Goal: Task Accomplishment & Management: Use online tool/utility

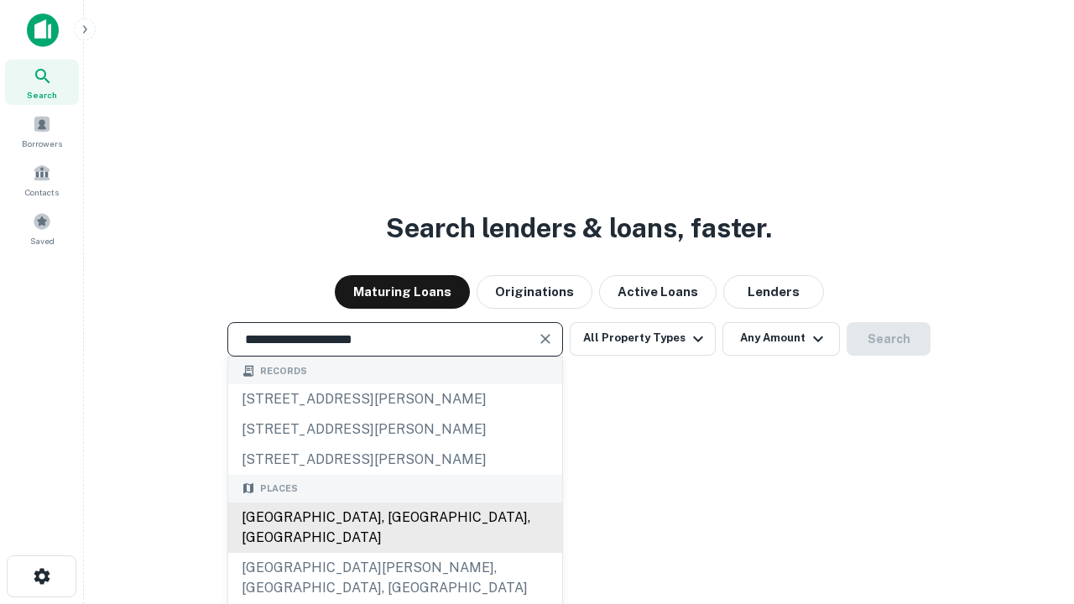
click at [394, 553] on div "Santa Monica, CA, USA" at bounding box center [395, 527] width 334 height 50
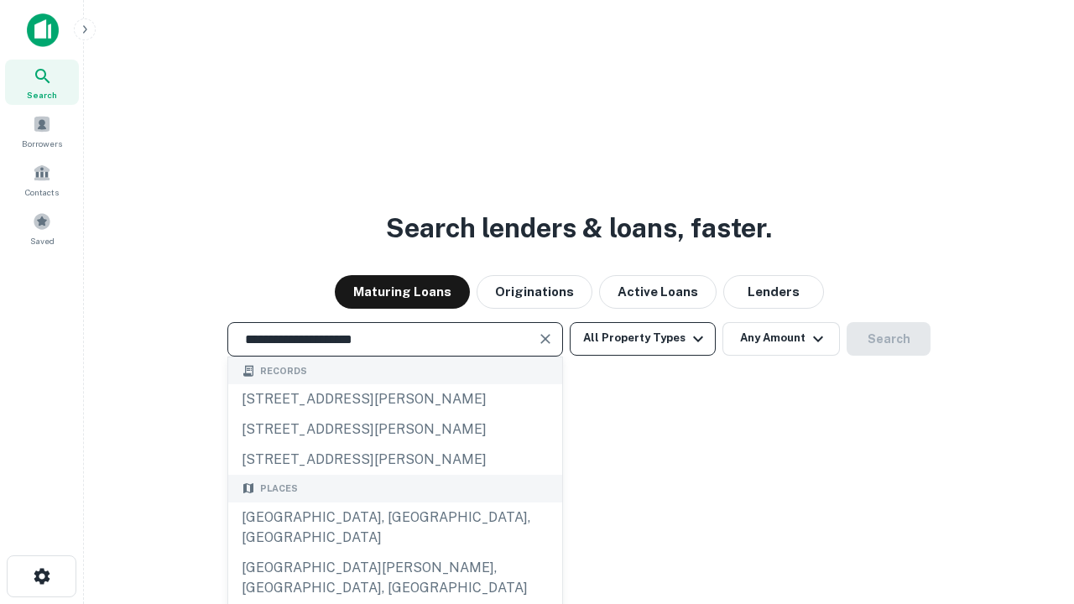
type input "**********"
click at [642, 338] on button "All Property Types" at bounding box center [642, 339] width 146 height 34
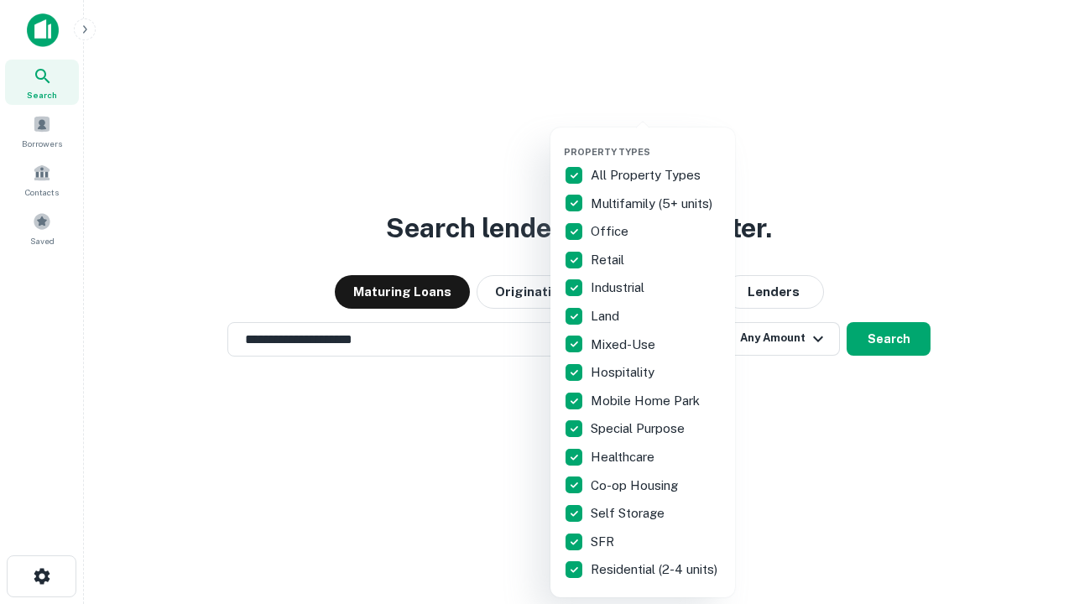
click at [656, 141] on button "button" at bounding box center [656, 141] width 185 height 1
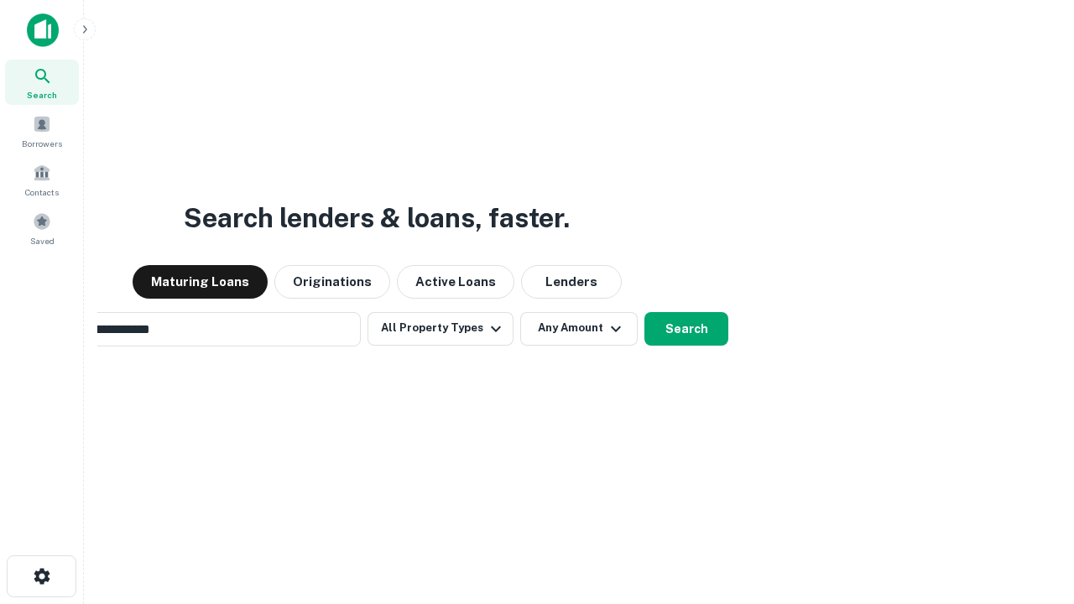
scroll to position [26, 0]
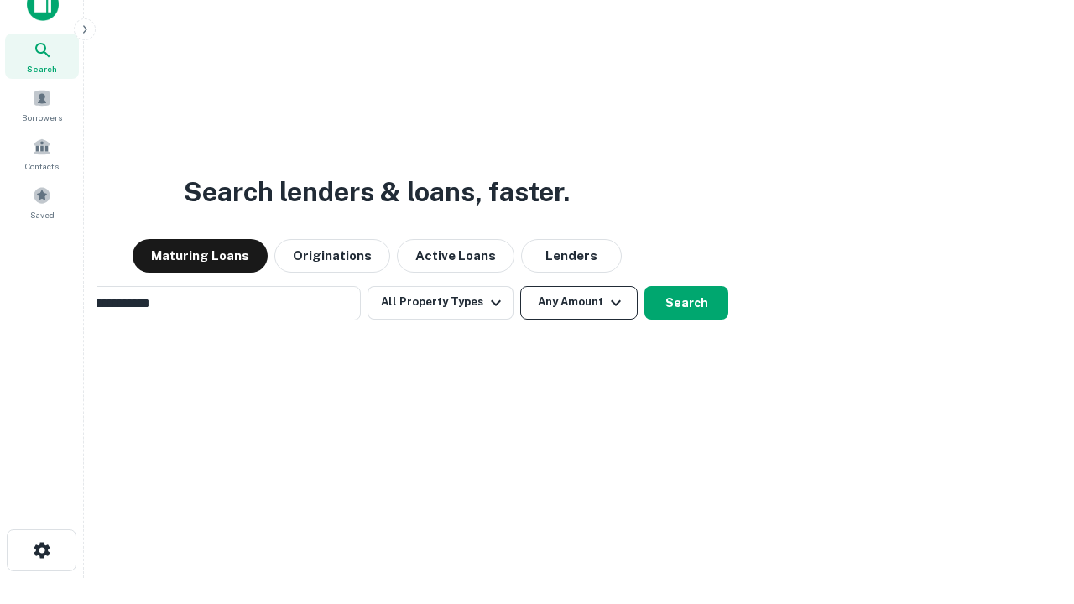
click at [520, 286] on button "Any Amount" at bounding box center [578, 303] width 117 height 34
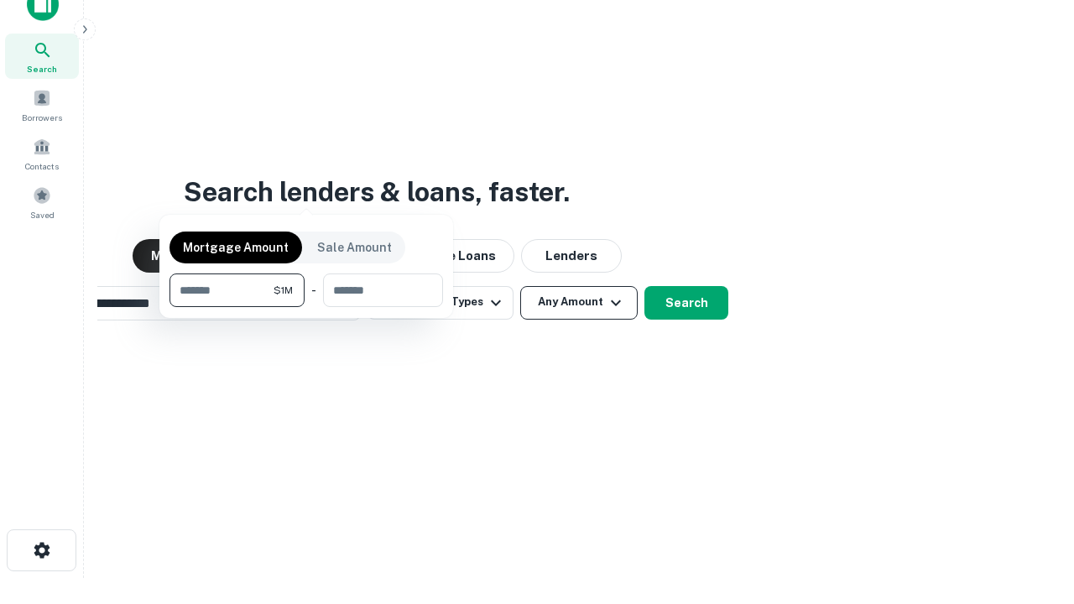
scroll to position [27, 0]
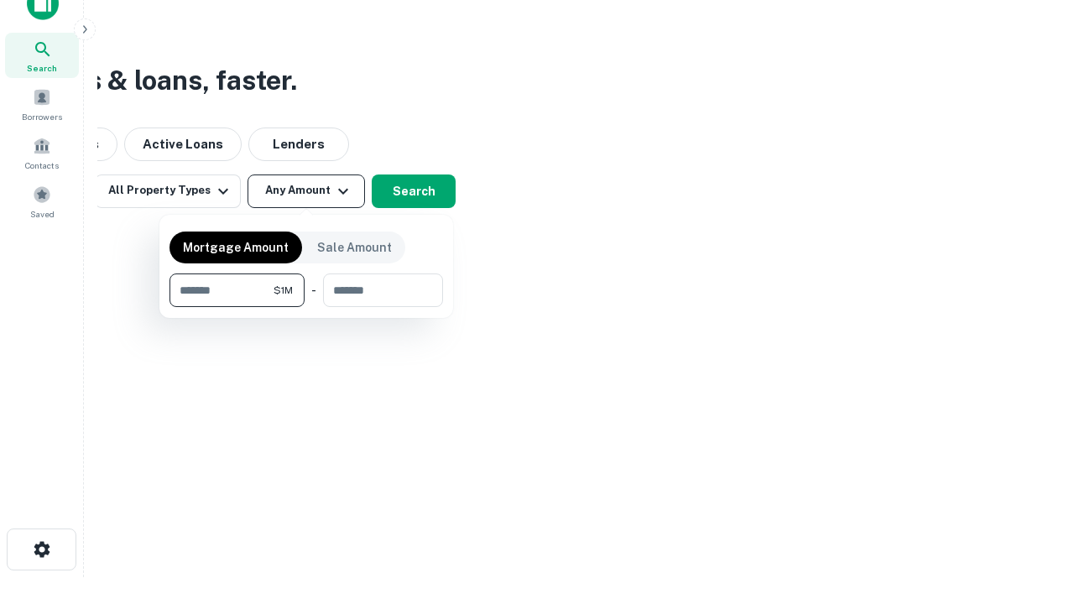
type input "*******"
click at [306, 307] on button "button" at bounding box center [305, 307] width 273 height 1
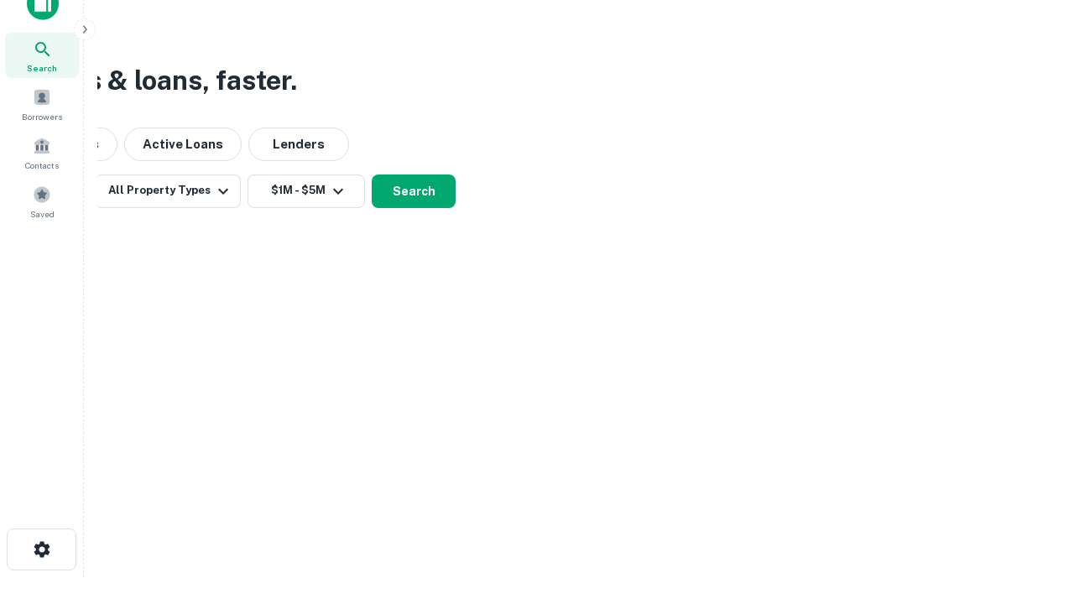
scroll to position [26, 0]
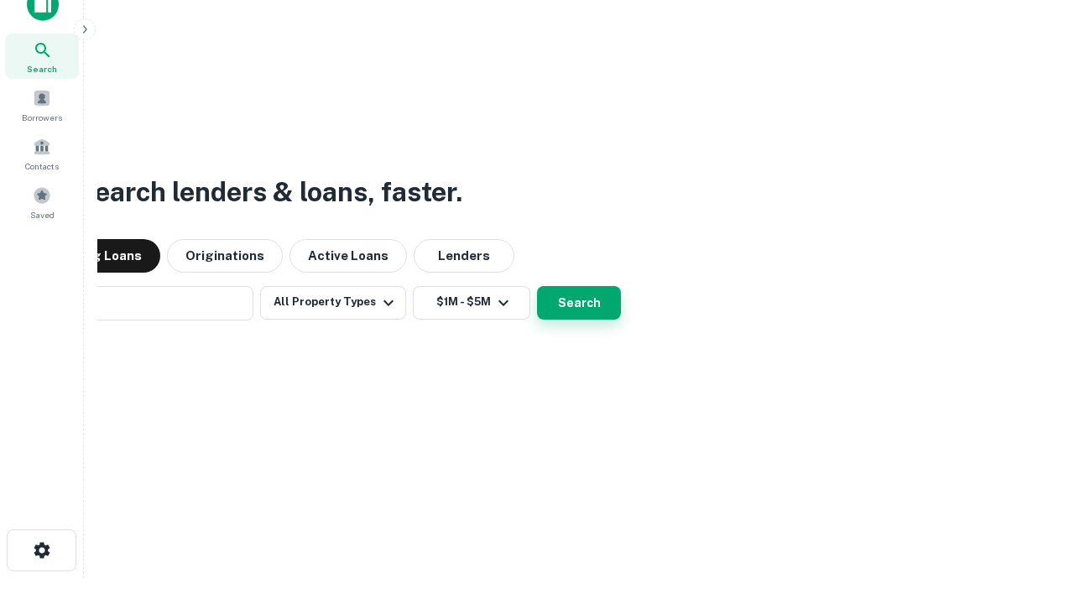
click at [537, 286] on button "Search" at bounding box center [579, 303] width 84 height 34
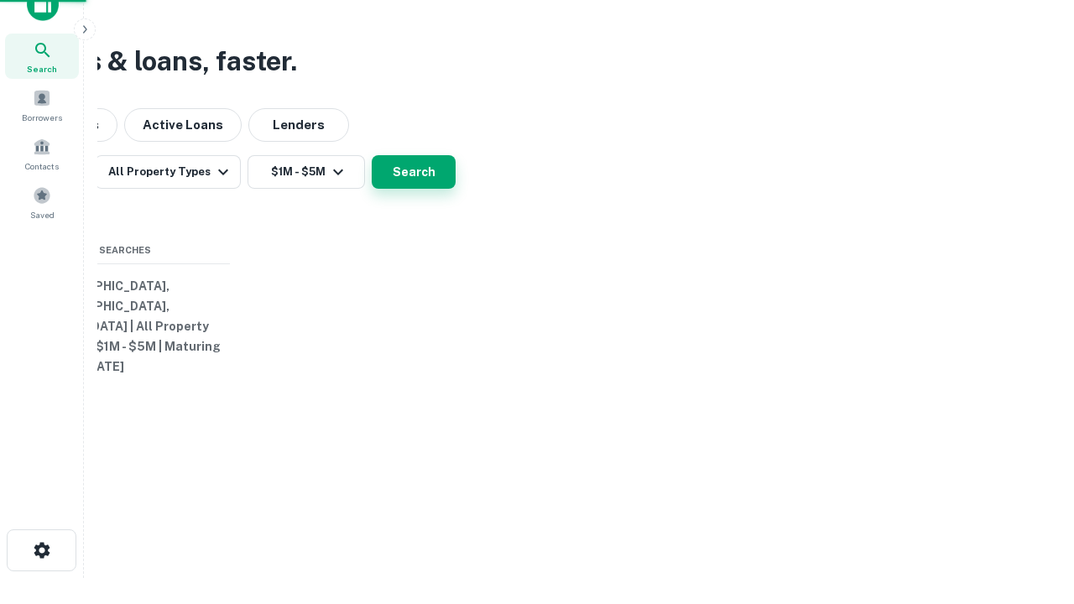
scroll to position [27, 0]
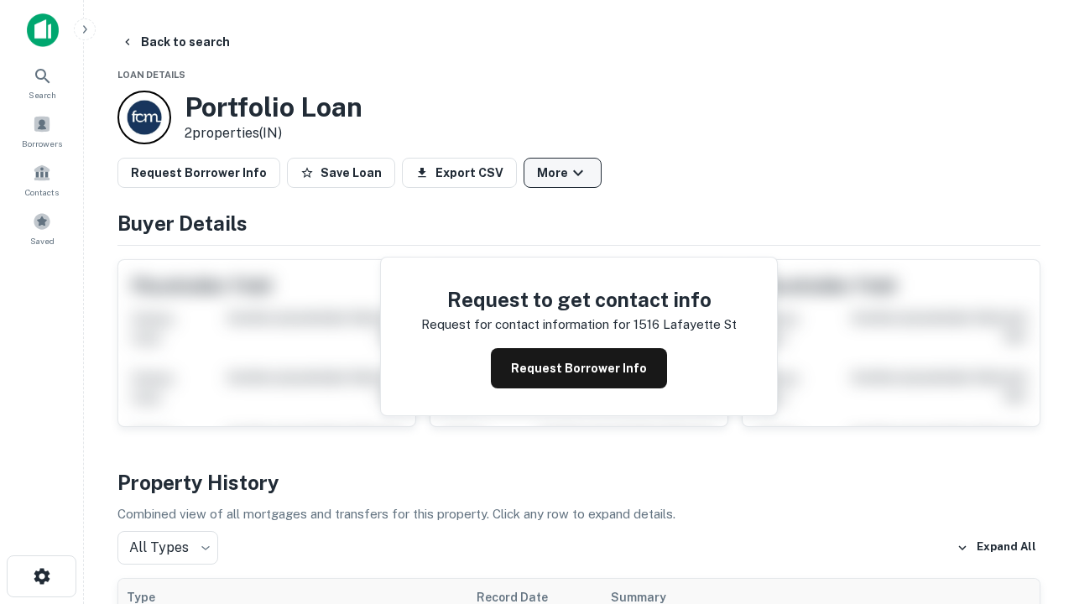
click at [562, 173] on button "More" at bounding box center [562, 173] width 78 height 30
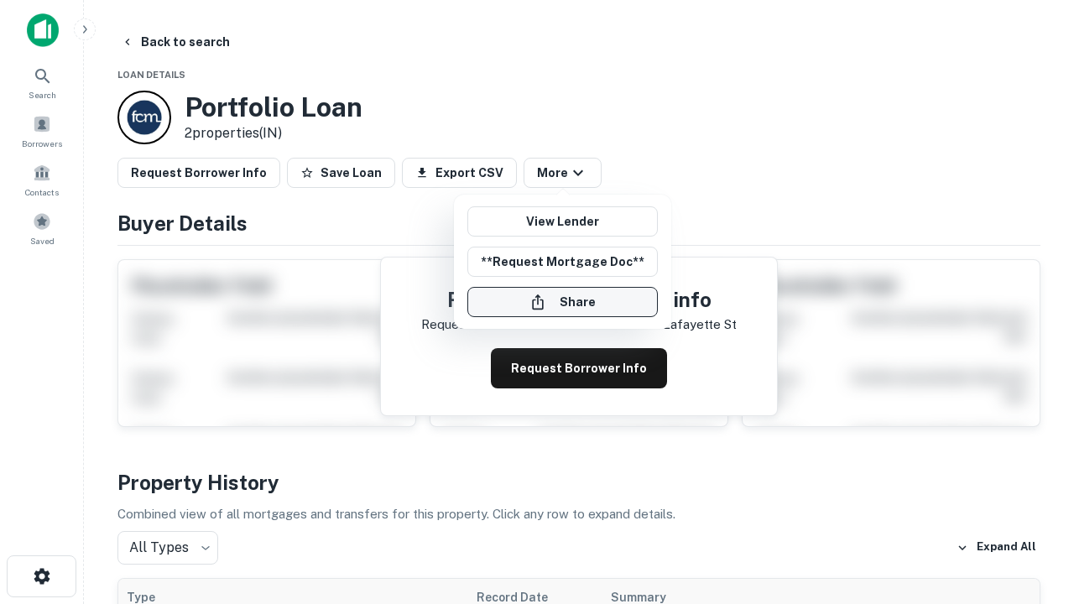
click at [562, 302] on button "Share" at bounding box center [562, 302] width 190 height 30
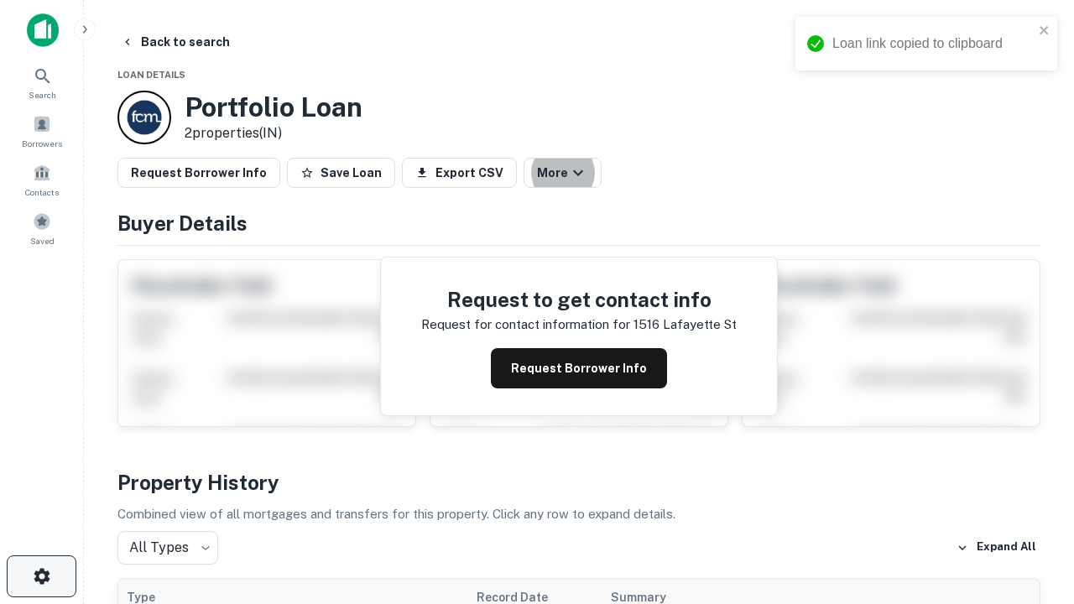
click at [41, 576] on icon "button" at bounding box center [42, 576] width 20 height 20
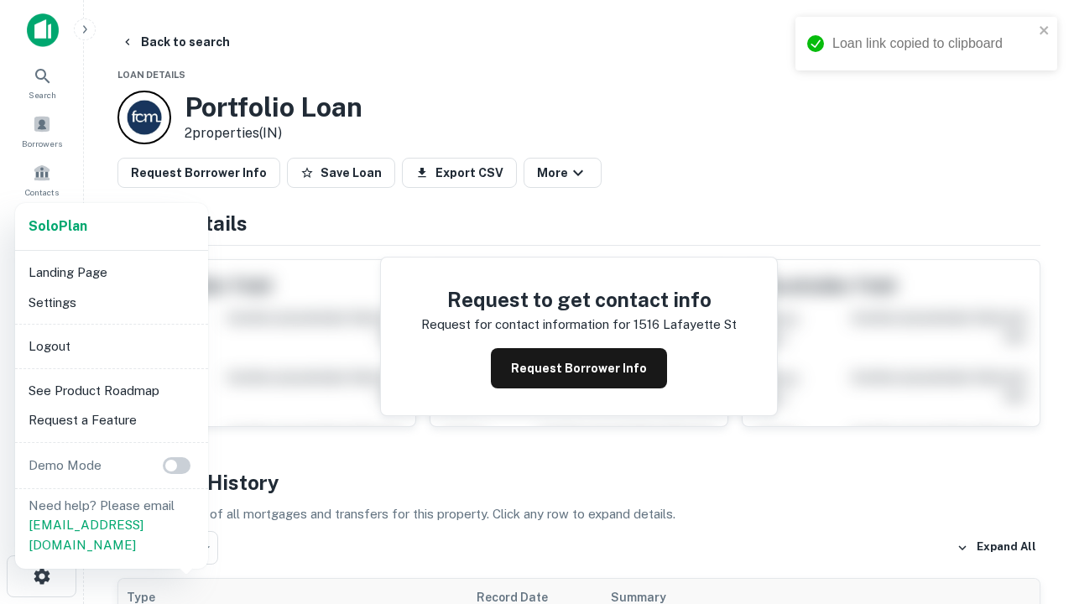
click at [111, 346] on li "Logout" at bounding box center [111, 346] width 179 height 30
